Goal: Task Accomplishment & Management: Manage account settings

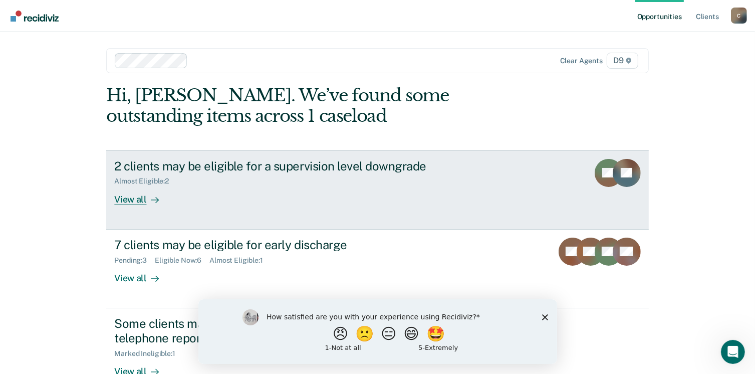
click at [401, 167] on div "2 clients may be eligible for a supervision level downgrade" at bounding box center [290, 166] width 352 height 15
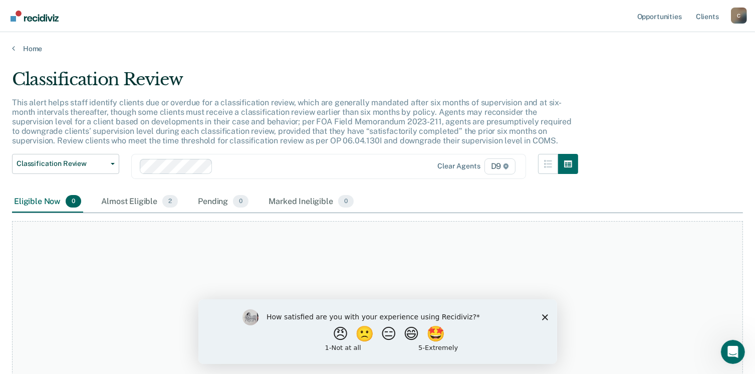
scroll to position [68, 0]
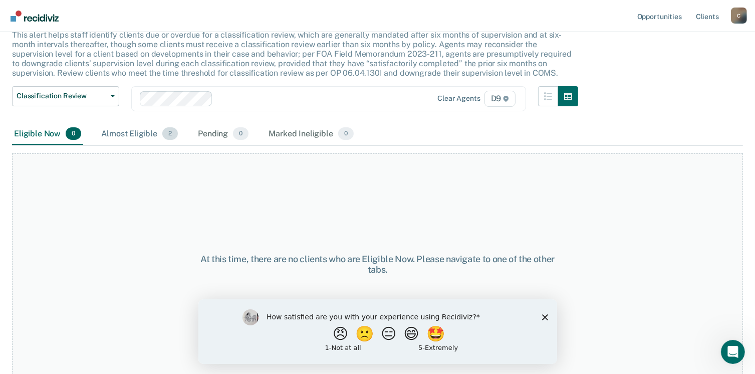
click at [140, 131] on div "Almost Eligible 2" at bounding box center [139, 134] width 81 height 22
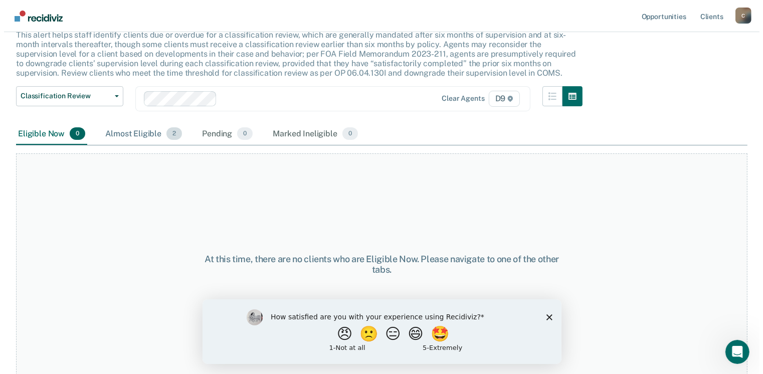
scroll to position [0, 0]
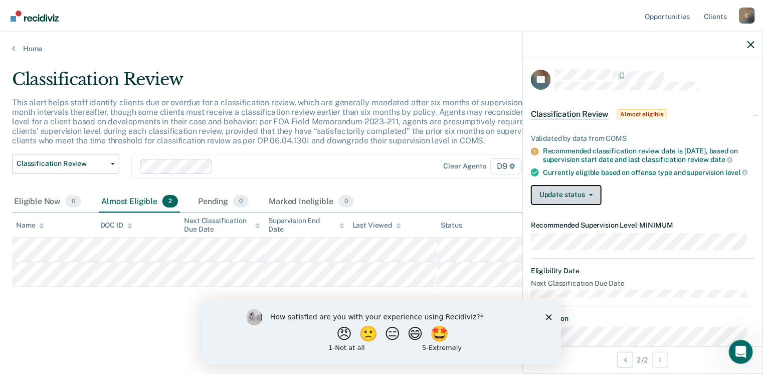
click at [572, 195] on button "Update status" at bounding box center [566, 195] width 71 height 20
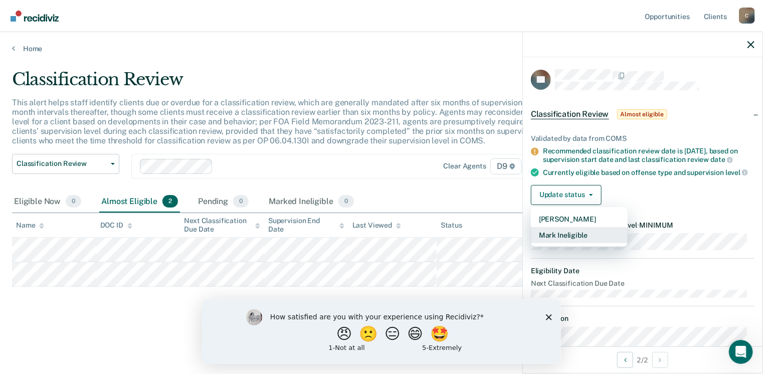
click at [581, 243] on button "Mark Ineligible" at bounding box center [579, 235] width 97 height 16
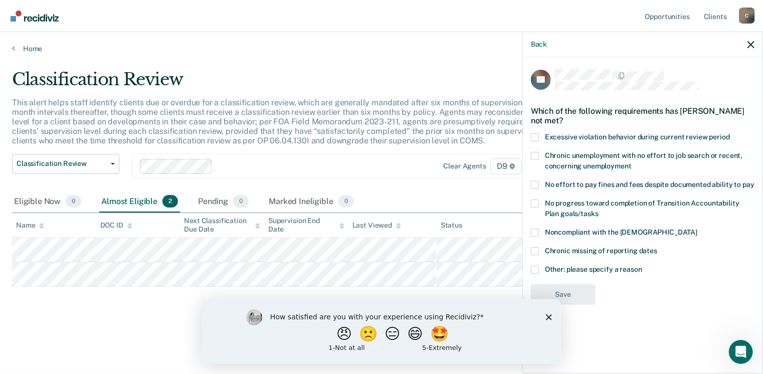
click at [536, 267] on span at bounding box center [535, 270] width 8 height 8
click at [642, 266] on input "Other: please specify a reason" at bounding box center [642, 266] width 0 height 0
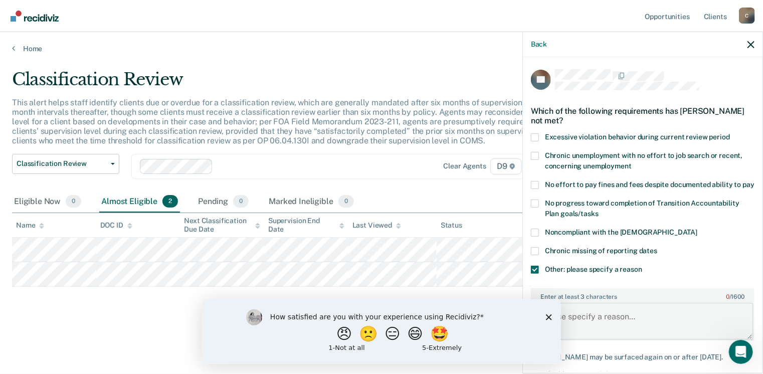
click at [613, 323] on textarea "Enter at least 3 characters 0 / 1600" at bounding box center [642, 321] width 221 height 37
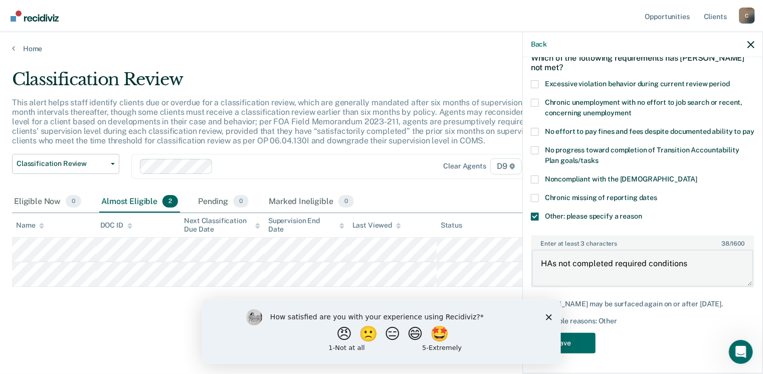
click at [553, 263] on textarea "HAs not completed required conditions" at bounding box center [642, 268] width 221 height 37
type textarea "Has not completed required conditions"
click at [581, 343] on button "Save" at bounding box center [563, 343] width 65 height 21
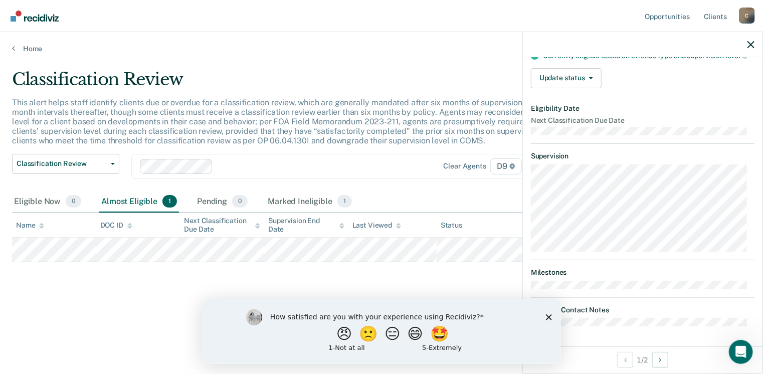
scroll to position [0, 0]
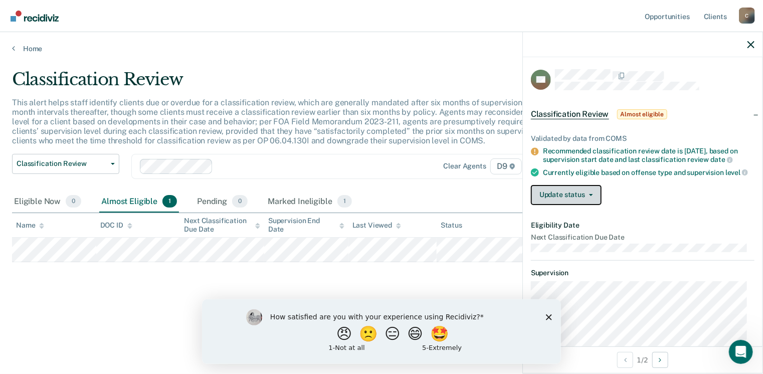
click at [576, 201] on button "Update status" at bounding box center [566, 195] width 71 height 20
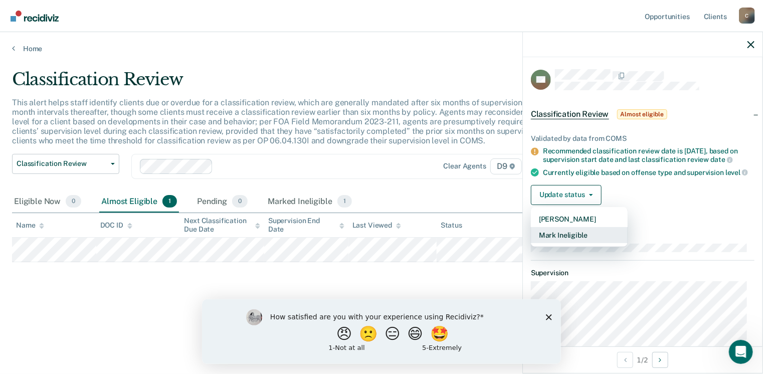
click at [590, 243] on button "Mark Ineligible" at bounding box center [579, 235] width 97 height 16
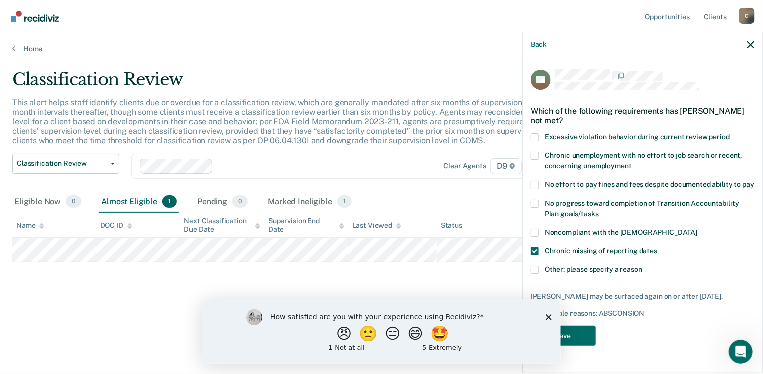
click at [533, 266] on span at bounding box center [535, 270] width 8 height 8
click at [642, 266] on input "Other: please specify a reason" at bounding box center [642, 266] width 0 height 0
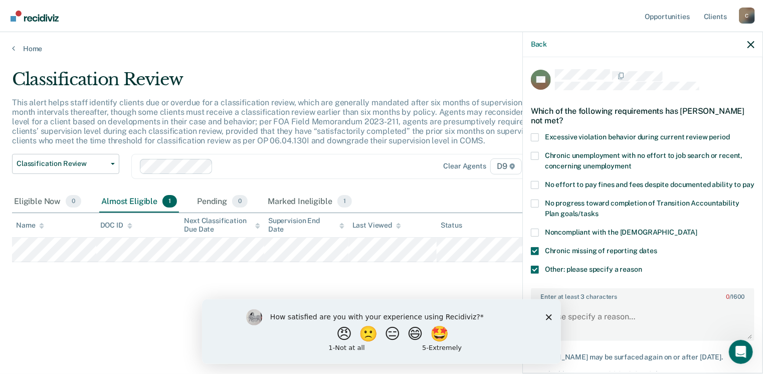
click at [533, 255] on span at bounding box center [535, 251] width 8 height 8
click at [657, 247] on input "Chronic missing of reporting dates" at bounding box center [657, 247] width 0 height 0
click at [617, 327] on textarea "Enter at least 3 characters 0 / 1600" at bounding box center [642, 321] width 221 height 37
click at [548, 317] on polygon "Close survey" at bounding box center [548, 317] width 6 height 6
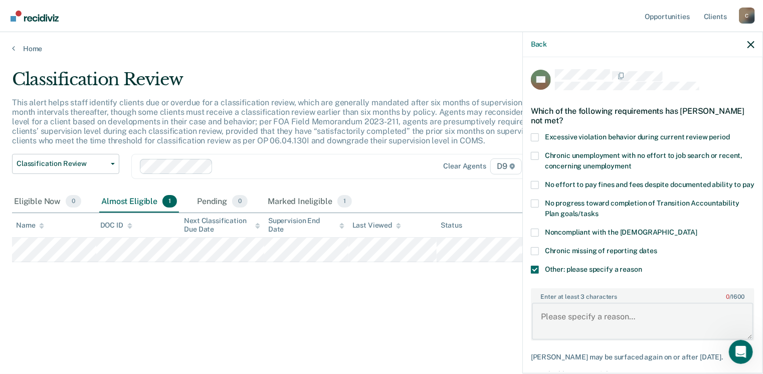
click at [582, 333] on textarea "Enter at least 3 characters 0 / 1600" at bounding box center [642, 321] width 221 height 37
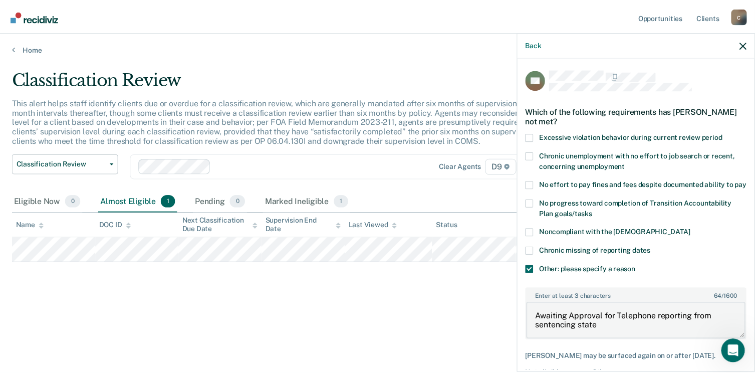
scroll to position [62, 0]
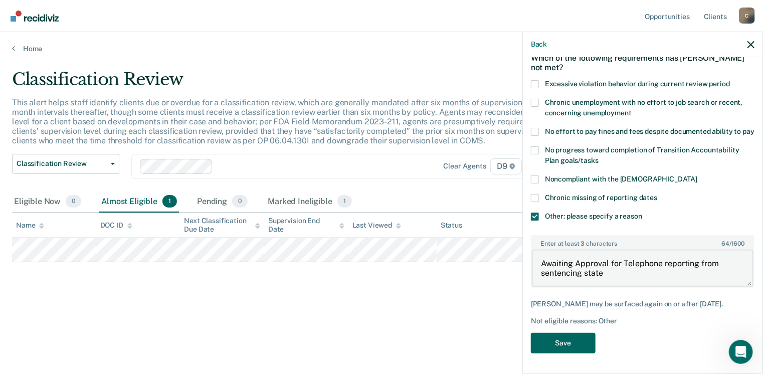
type textarea "Awaiting Approval for Telephone reporting from sentencing state"
click at [572, 349] on button "Save" at bounding box center [563, 343] width 65 height 21
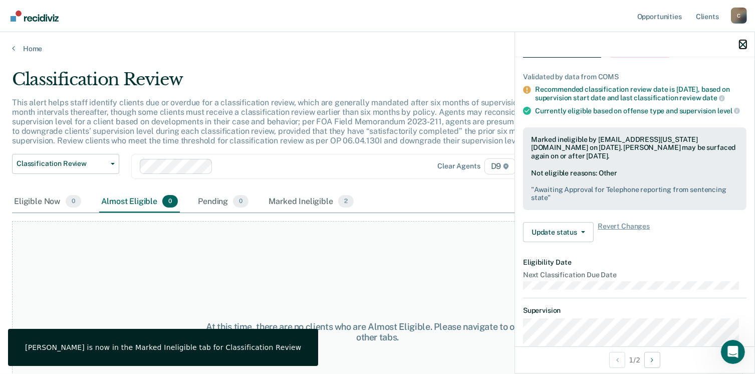
click at [743, 44] on icon "button" at bounding box center [742, 44] width 7 height 7
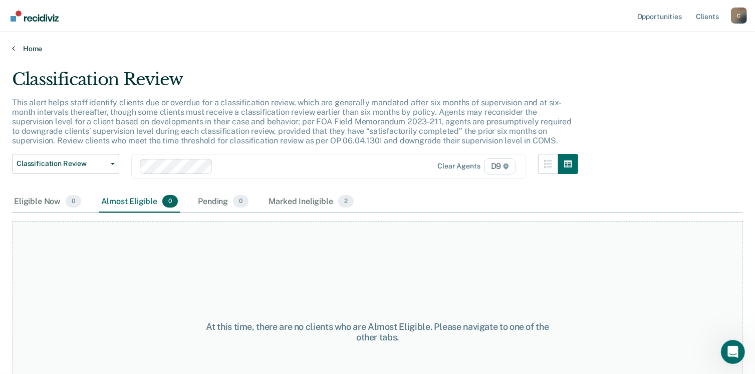
click at [28, 51] on link "Home" at bounding box center [377, 48] width 731 height 9
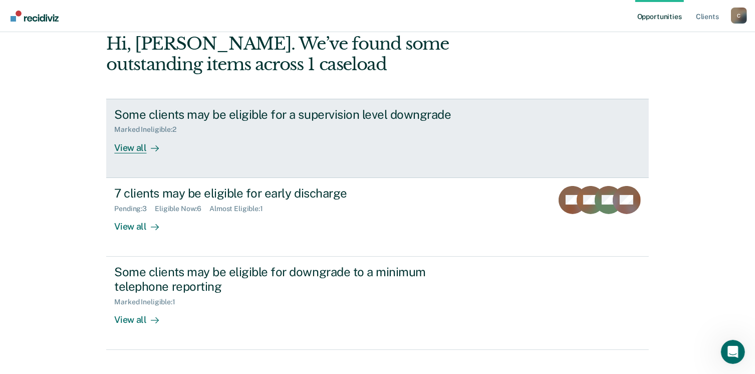
scroll to position [67, 0]
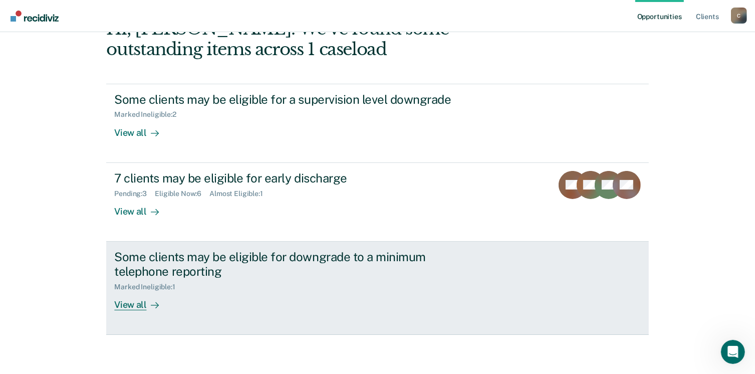
click at [137, 305] on div "View all" at bounding box center [142, 301] width 56 height 20
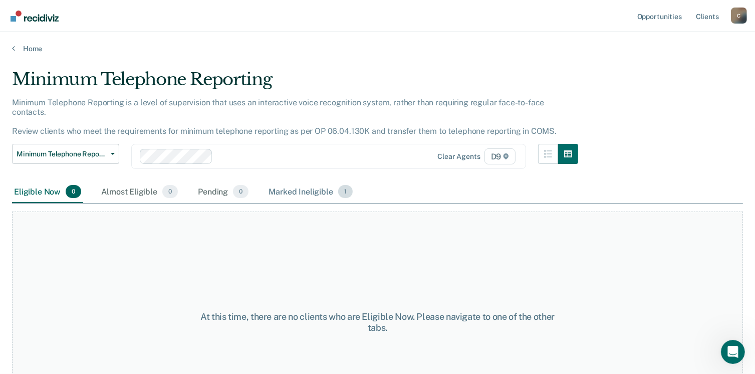
click at [309, 190] on div "Marked Ineligible 1" at bounding box center [311, 192] width 88 height 22
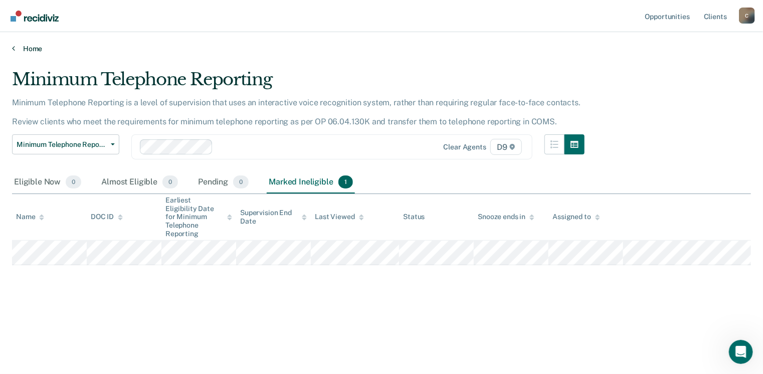
click at [26, 51] on link "Home" at bounding box center [381, 48] width 738 height 9
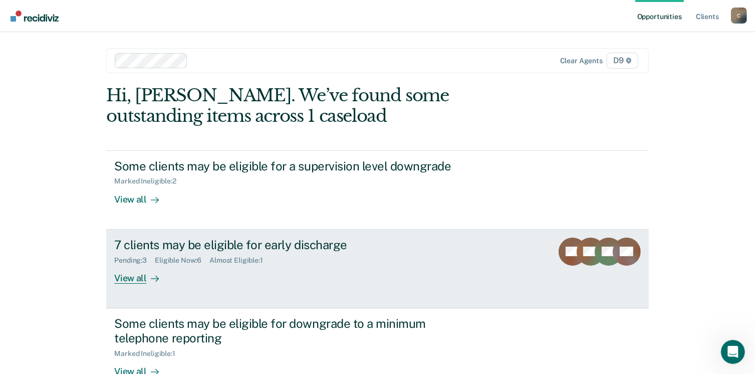
scroll to position [67, 0]
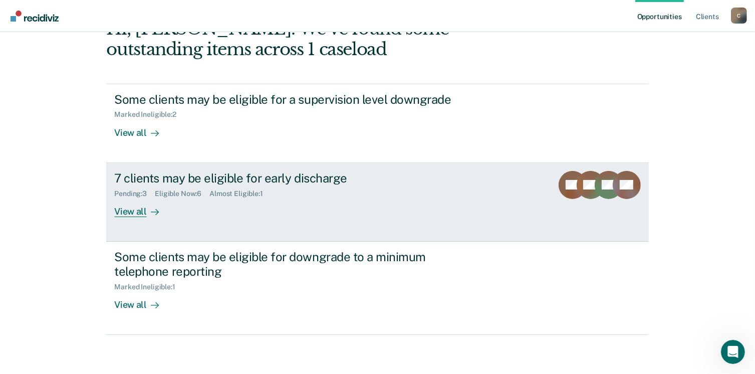
click at [133, 210] on div "View all" at bounding box center [142, 207] width 56 height 20
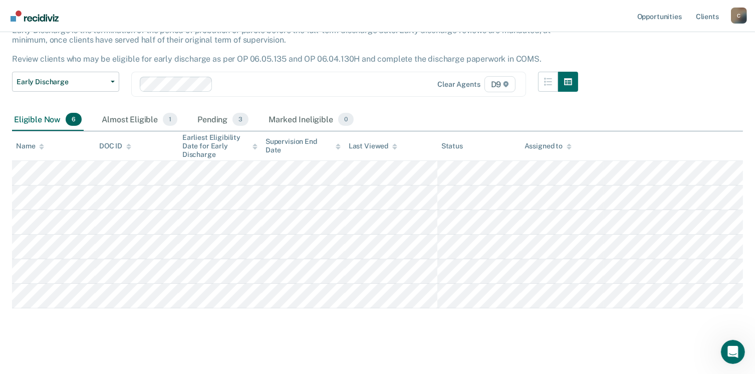
scroll to position [72, 0]
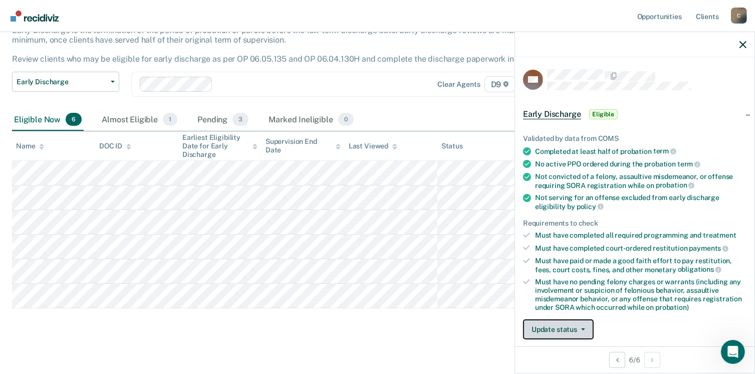
click at [575, 327] on button "Update status" at bounding box center [558, 329] width 71 height 20
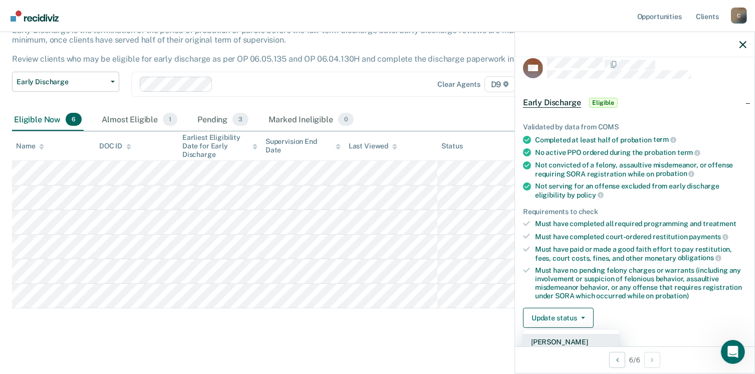
scroll to position [74, 0]
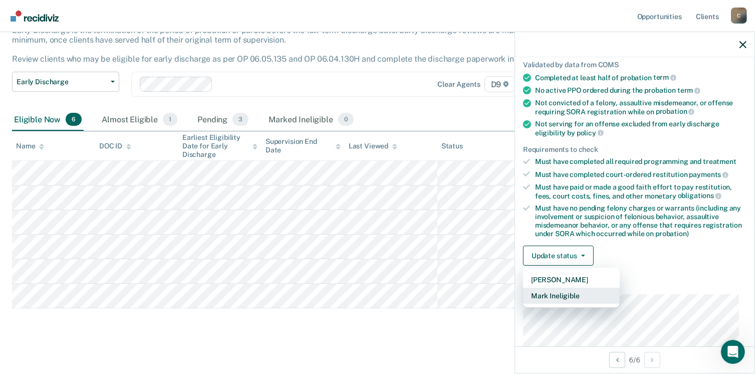
click at [574, 292] on button "Mark Ineligible" at bounding box center [571, 296] width 97 height 16
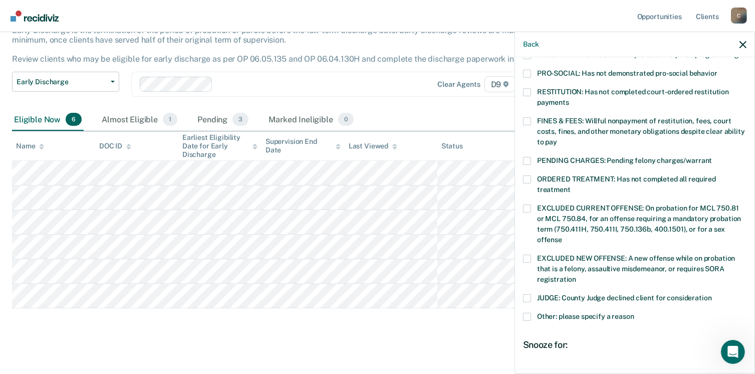
scroll to position [243, 0]
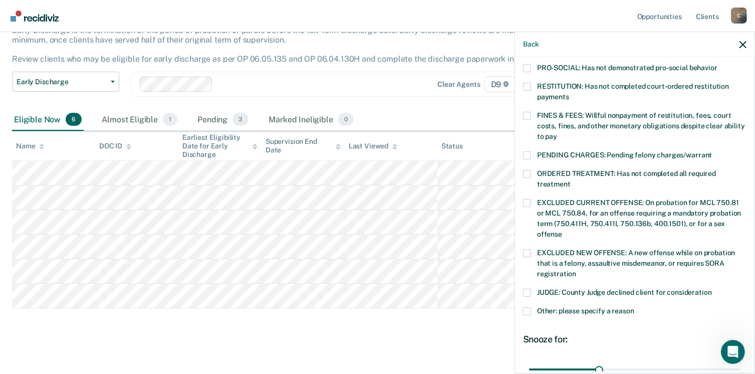
click at [532, 307] on label "Other: please specify a reason" at bounding box center [634, 312] width 223 height 11
click at [634, 307] on input "Other: please specify a reason" at bounding box center [634, 307] width 0 height 0
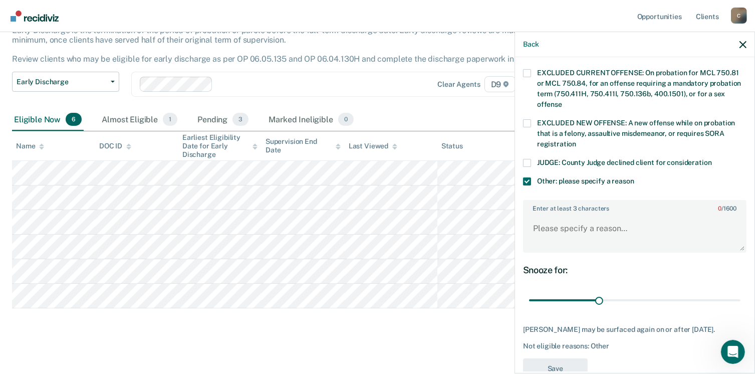
scroll to position [386, 0]
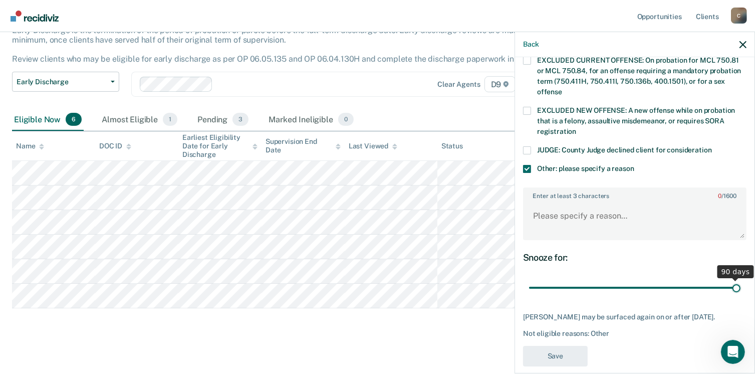
drag, startPoint x: 599, startPoint y: 279, endPoint x: 766, endPoint y: 266, distance: 166.8
type input "90"
click at [740, 279] on input "range" at bounding box center [634, 288] width 211 height 18
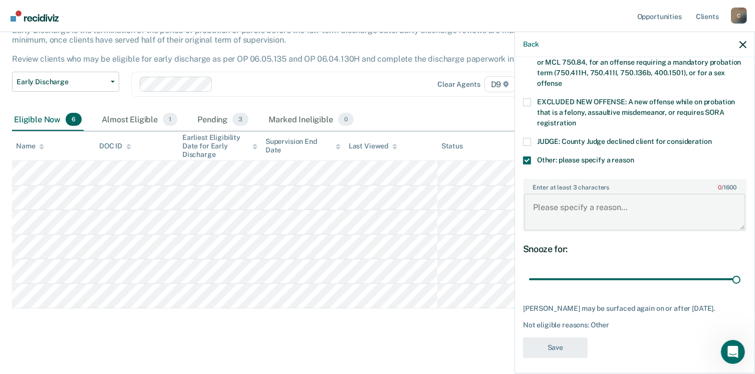
click at [633, 195] on textarea "Enter at least 3 characters 0 / 1600" at bounding box center [634, 211] width 221 height 37
click at [684, 195] on textarea "Recently Released from Jail on 09-1" at bounding box center [634, 211] width 221 height 37
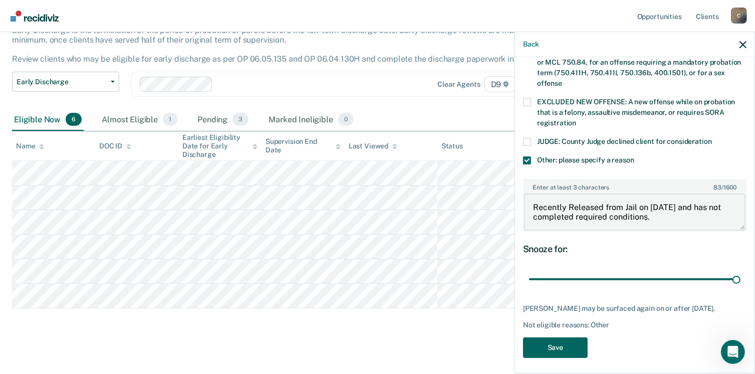
type textarea "Recently Released from Jail on [DATE] and has not completed required conditions."
click at [567, 348] on button "Save" at bounding box center [555, 347] width 65 height 21
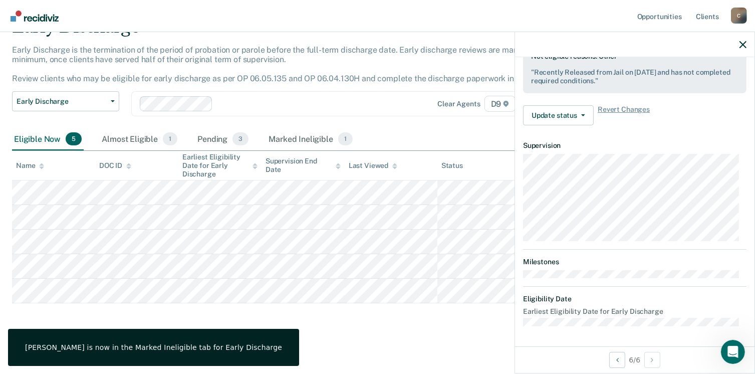
scroll to position [309, 0]
